Goal: Information Seeking & Learning: Understand process/instructions

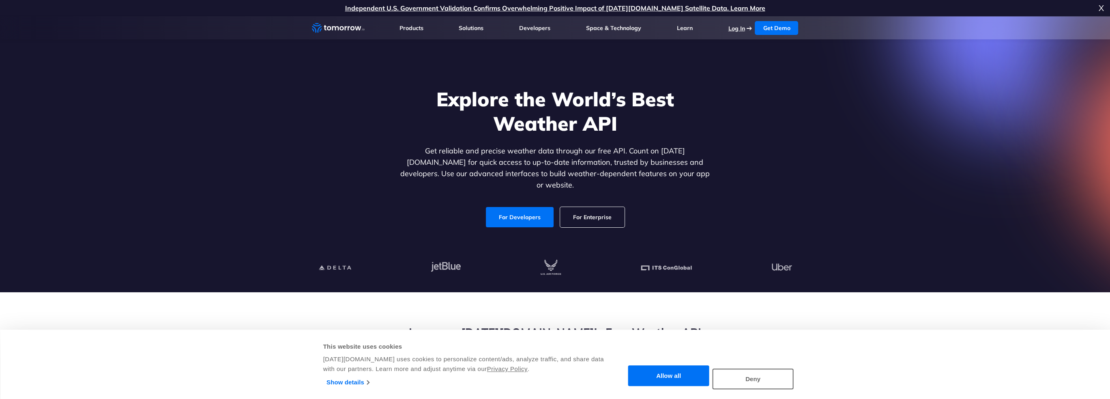
drag, startPoint x: 736, startPoint y: 22, endPoint x: 736, endPoint y: 27, distance: 5.3
click at [736, 22] on ul "Log In Get Demo Get Demo" at bounding box center [763, 28] width 70 height 14
click at [737, 30] on link "Log In" at bounding box center [736, 28] width 17 height 7
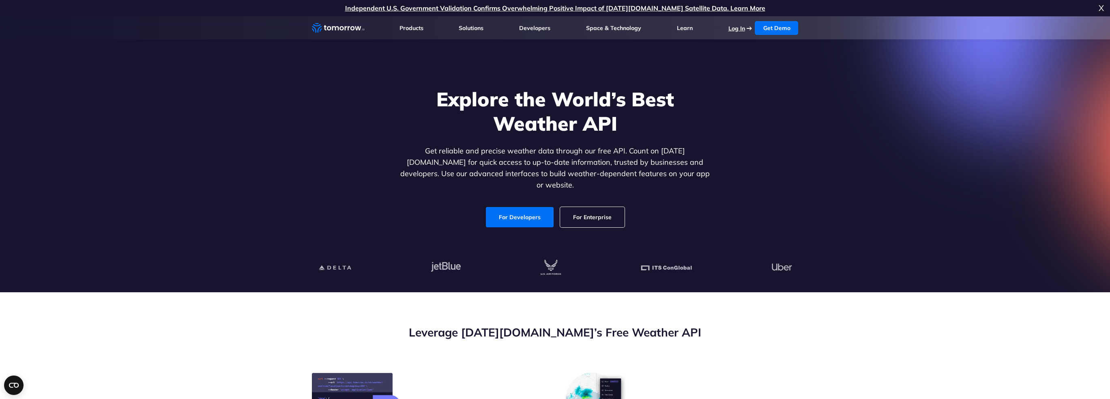
click at [739, 29] on link "Log In" at bounding box center [736, 28] width 17 height 7
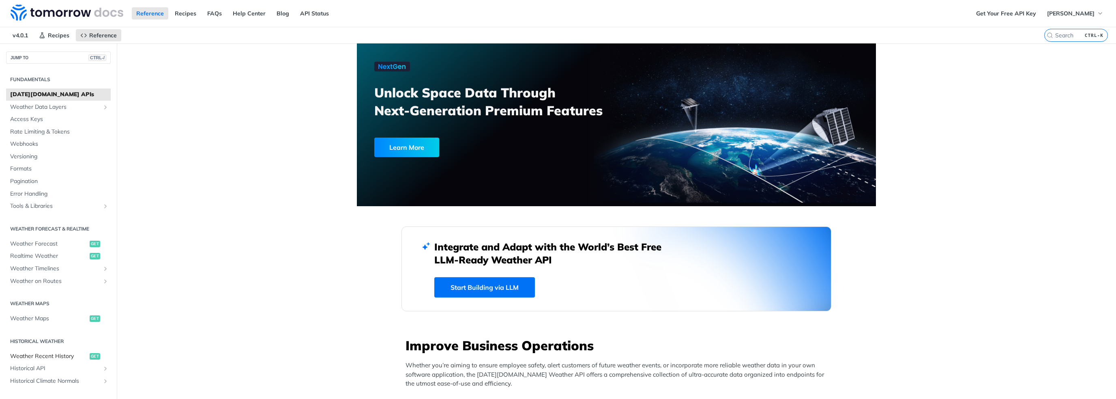
click at [58, 359] on span "Weather Recent History" at bounding box center [48, 356] width 77 height 8
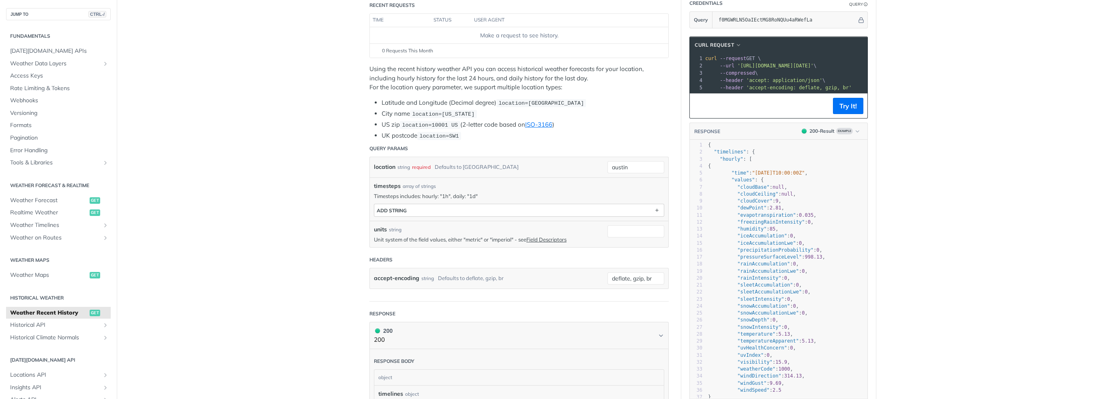
scroll to position [41, 0]
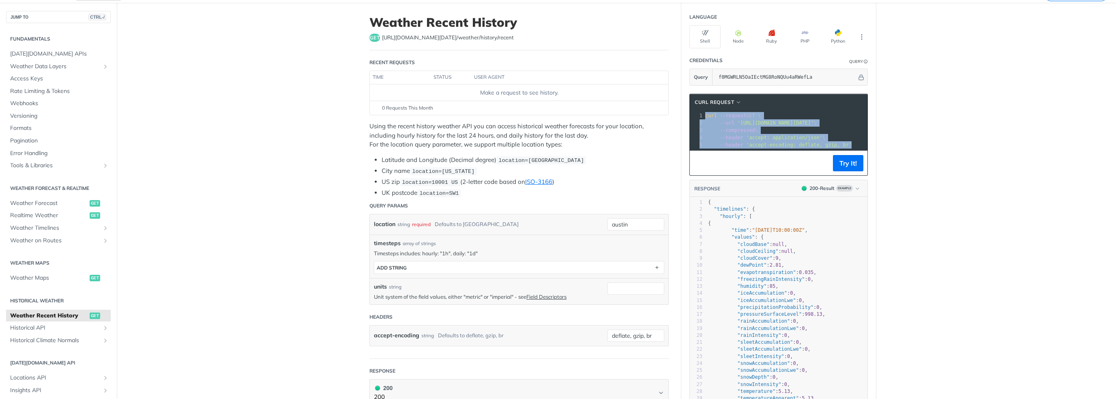
drag, startPoint x: 838, startPoint y: 144, endPoint x: 693, endPoint y: 113, distance: 148.9
click at [703, 113] on div "1 curl --request GET \ 2 --url '[URL][DOMAIN_NAME][DATE]' \ 3 --compressed \ 4 …" at bounding box center [865, 130] width 324 height 36
copy div "curl --request GET \ 2 --url '[URL][DOMAIN_NAME][DATE]' \ 3 --compressed \ 4 --…"
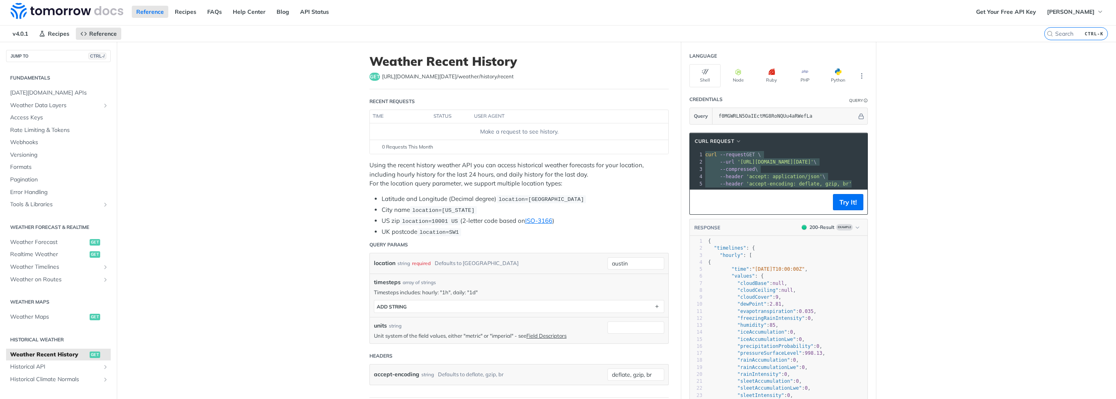
scroll to position [0, 0]
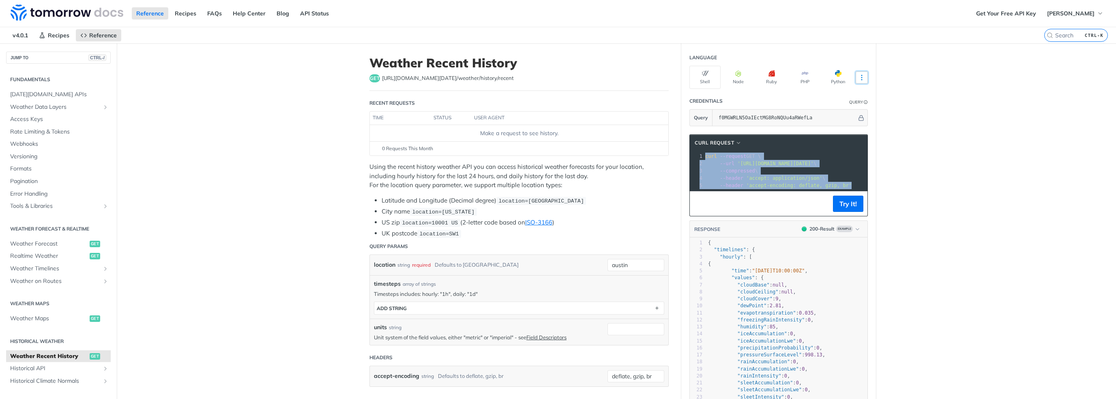
click at [859, 79] on icon "More ellipsis" at bounding box center [861, 77] width 7 height 7
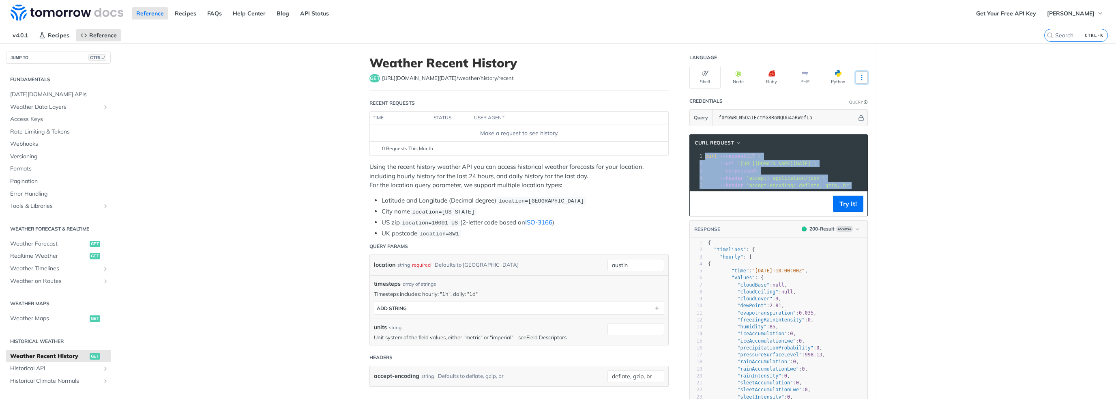
click at [860, 78] on icon "More ellipsis" at bounding box center [861, 77] width 7 height 7
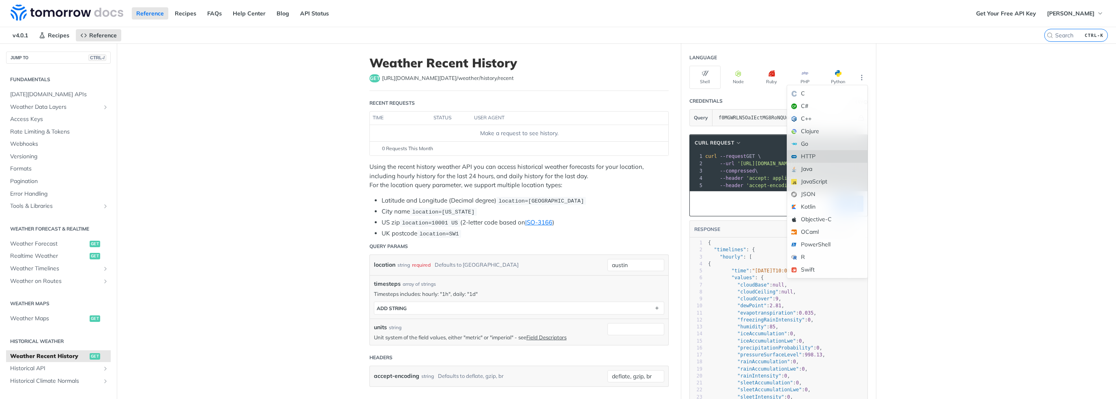
click at [827, 159] on div "HTTP" at bounding box center [827, 156] width 80 height 13
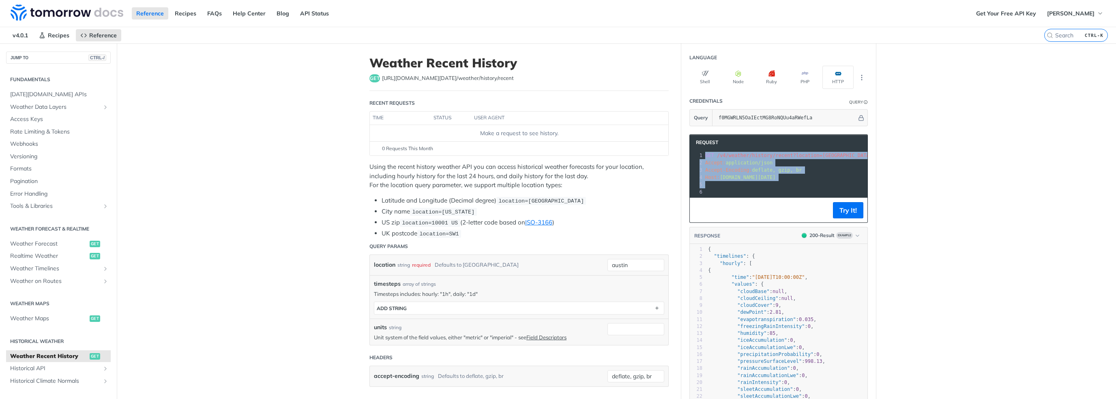
drag, startPoint x: 769, startPoint y: 180, endPoint x: 675, endPoint y: 152, distance: 98.4
copy div "GET /v4/weather/history/recent?location=[GEOGRAPHIC_DATA]=f0MGWRLN5OaIEctMG8RoN…"
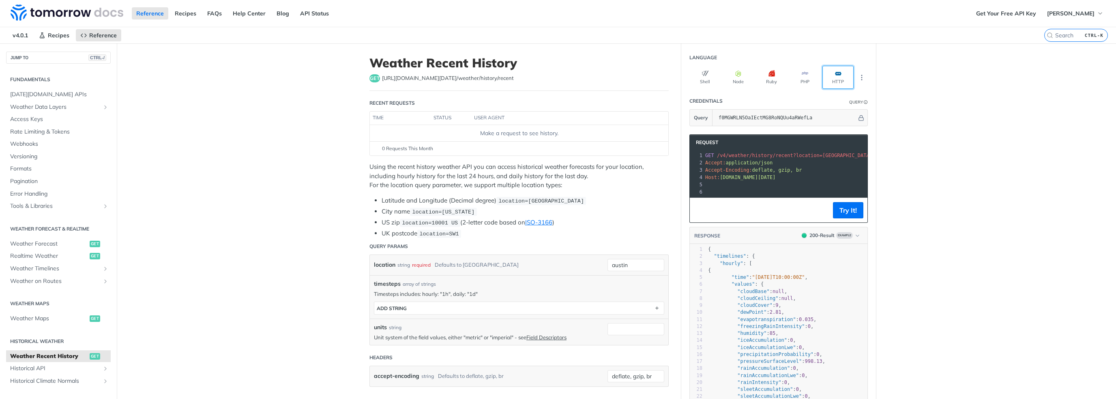
click at [840, 79] on button "HTTP" at bounding box center [837, 77] width 31 height 23
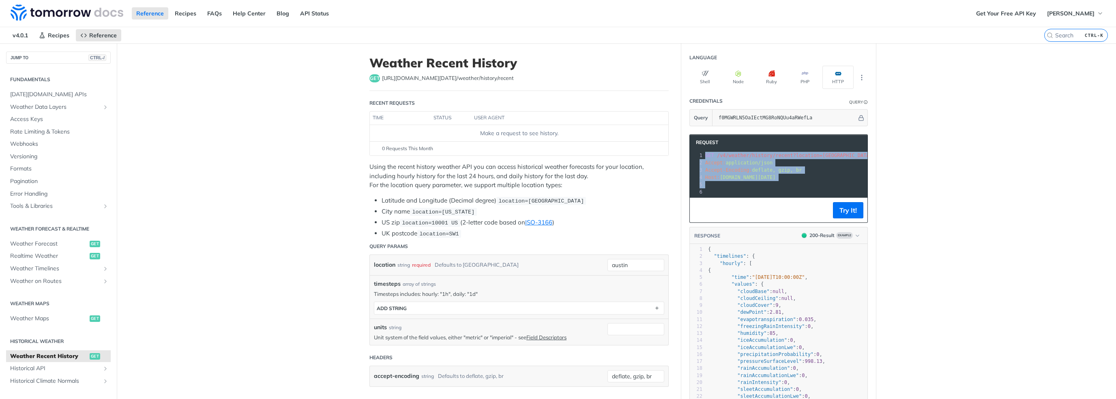
drag, startPoint x: 807, startPoint y: 181, endPoint x: 644, endPoint y: 142, distance: 167.7
copy div "GET /v4/weather/history/recent?location=[GEOGRAPHIC_DATA]=f0MGWRLN5OaIEctMG8RoN…"
click at [709, 79] on button "Shell" at bounding box center [704, 77] width 31 height 23
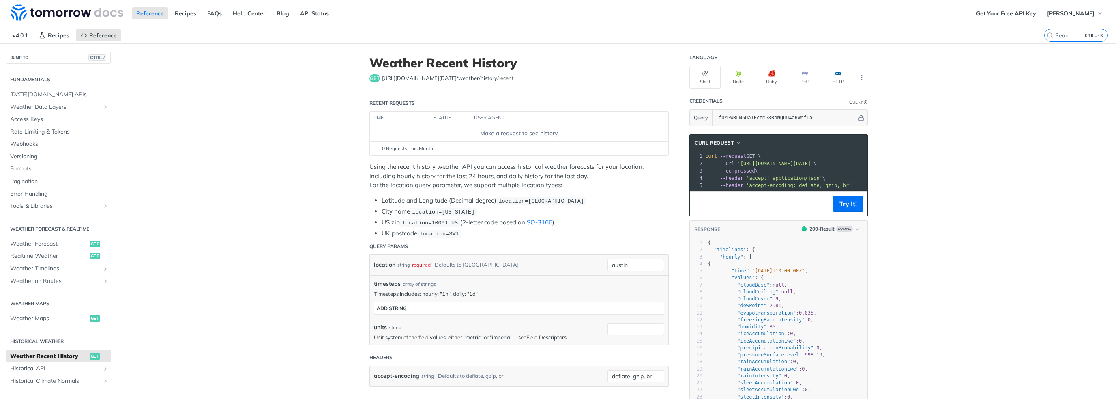
click at [845, 176] on pre "--header 'accept: application/json' \" at bounding box center [865, 177] width 324 height 7
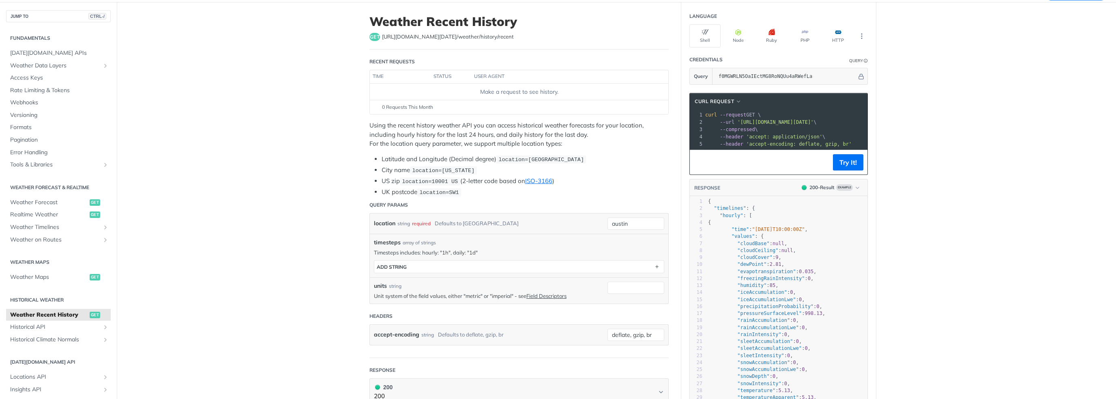
scroll to position [41, 0]
drag, startPoint x: 845, startPoint y: 145, endPoint x: 590, endPoint y: 73, distance: 264.9
copy div "curl --request GET \ 2 --url '[URL][DOMAIN_NAME][DATE]' \ 3 --compressed \ 4 --…"
click at [536, 181] on link "ISO-3166" at bounding box center [538, 182] width 27 height 8
